Goal: Information Seeking & Learning: Learn about a topic

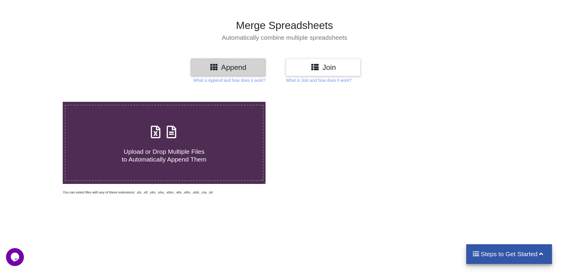
click at [327, 68] on h3 "Join" at bounding box center [323, 67] width 66 height 9
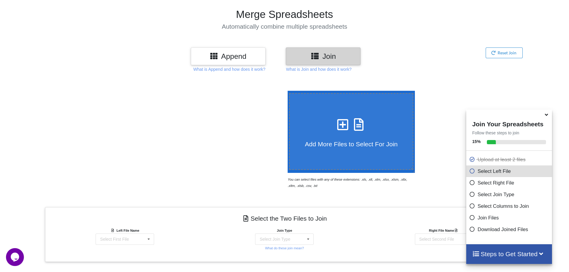
scroll to position [41, 0]
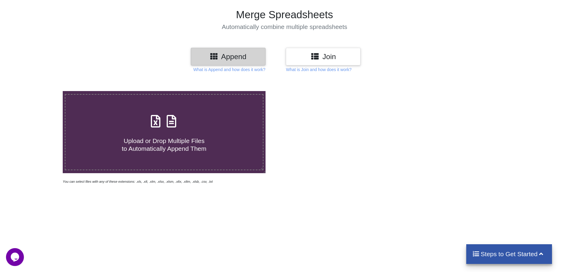
click at [304, 56] on h3 "Join" at bounding box center [323, 56] width 66 height 9
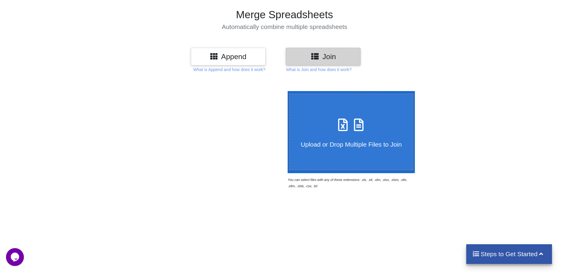
click at [238, 60] on h3 "Append" at bounding box center [228, 56] width 66 height 9
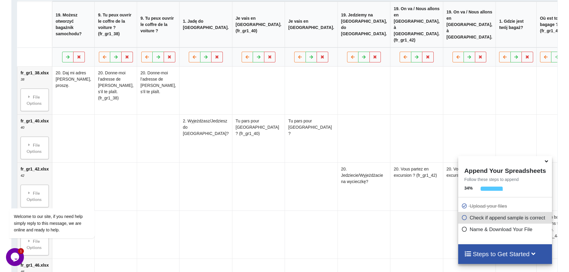
scroll to position [314, 0]
